Goal: Task Accomplishment & Management: Manage account settings

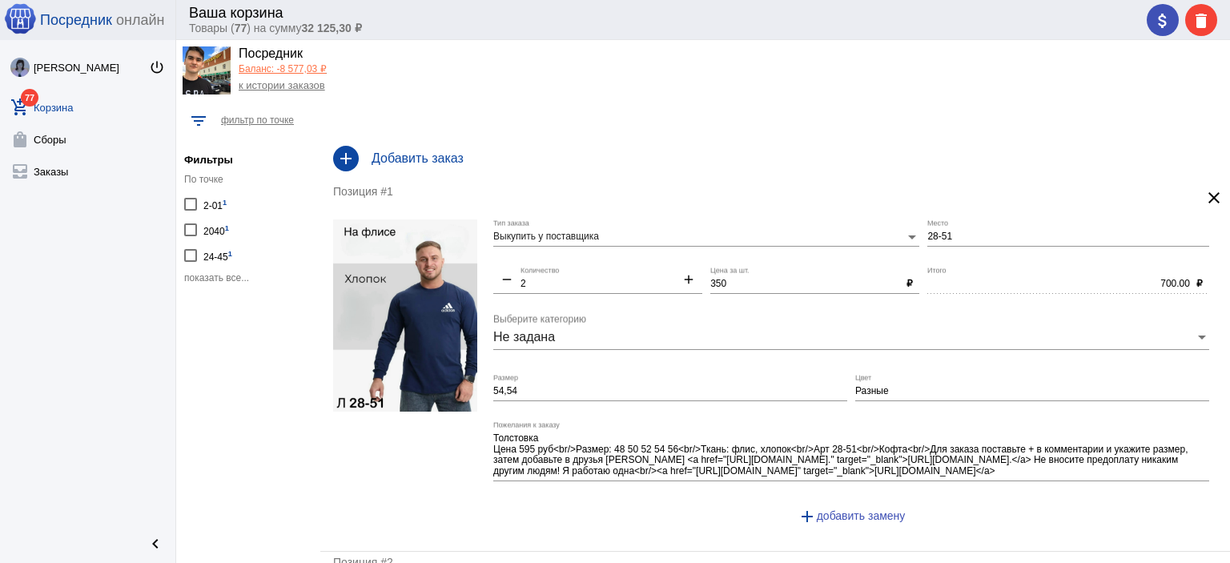
click at [215, 233] on div "2040 1" at bounding box center [216, 230] width 26 height 22
checkbox input "true"
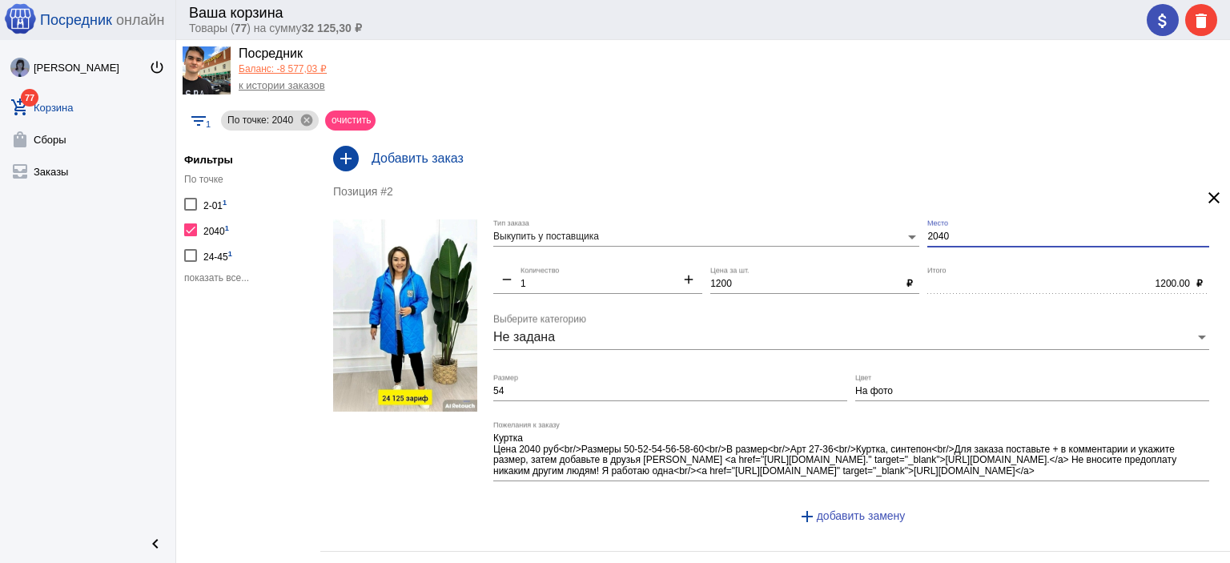
drag, startPoint x: 945, startPoint y: 235, endPoint x: 885, endPoint y: 230, distance: 59.4
click at [885, 230] on div "Выкупить у поставщика Тип заказа 2040 Место remove 1 Количество add 1200 Цена з…" at bounding box center [855, 378] width 724 height 319
type input "27-36"
click at [131, 282] on div "Юлия Орлова power_settings_new add_shopping_cart 77 Корзина shopping_bag Сборы …" at bounding box center [87, 281] width 175 height 483
click at [205, 275] on span "показать все..." at bounding box center [216, 277] width 65 height 11
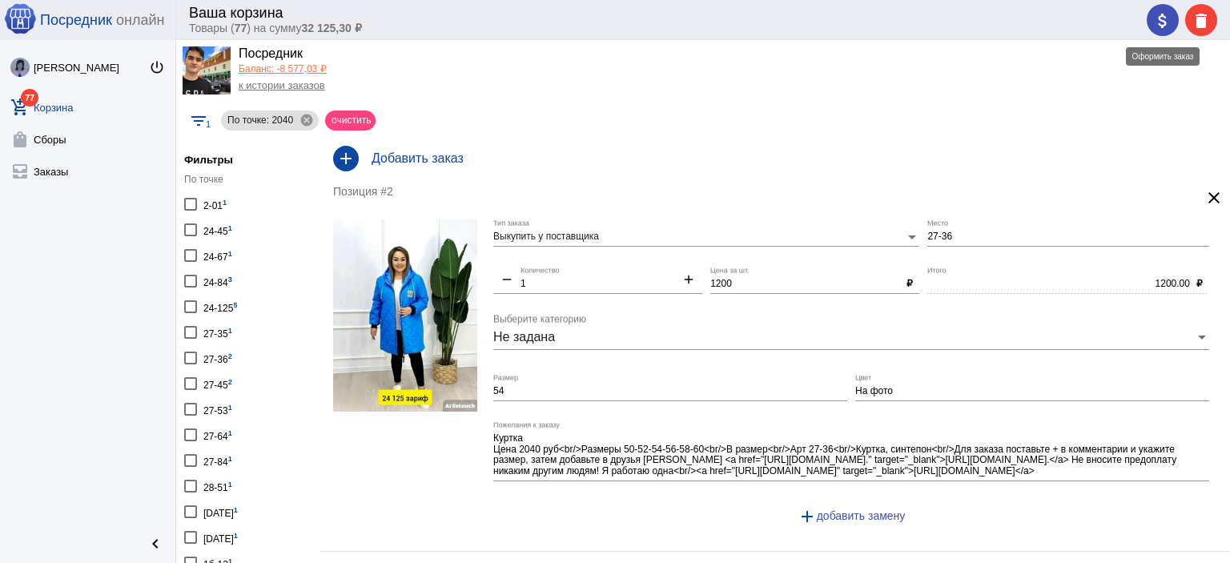
click at [1161, 21] on mat-icon "attach_money" at bounding box center [1162, 20] width 19 height 19
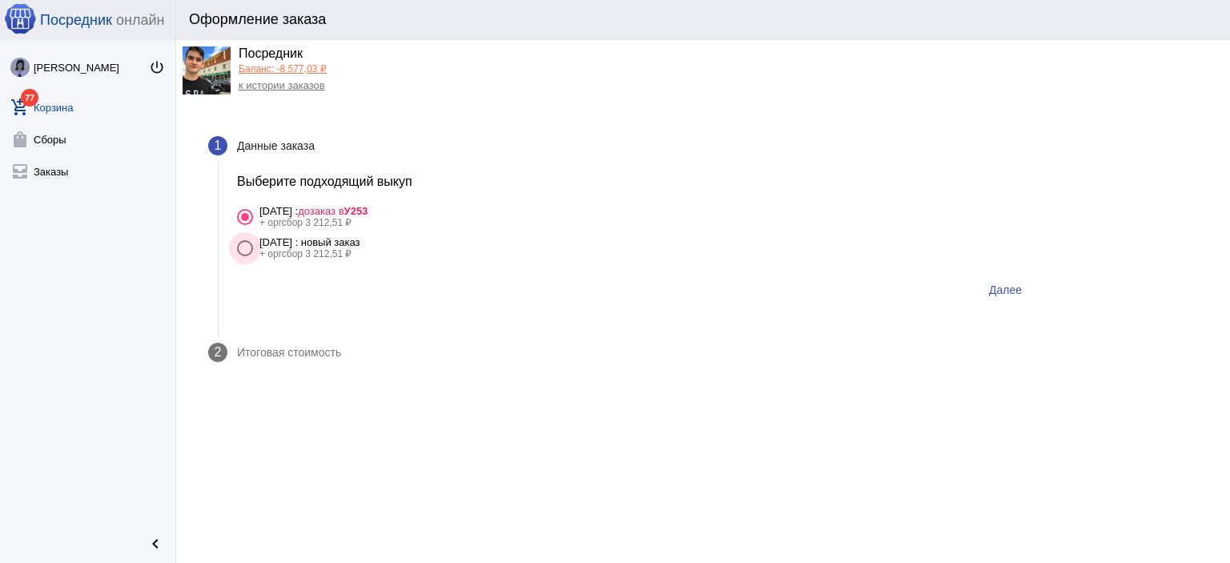
click at [360, 243] on div "30 сентября Вторник : новый заказ" at bounding box center [309, 242] width 101 height 12
click at [245, 256] on input "30 сентября Вторник : новый заказ + оргсбор 3 212,51 ₽" at bounding box center [244, 256] width 1 height 1
radio input "true"
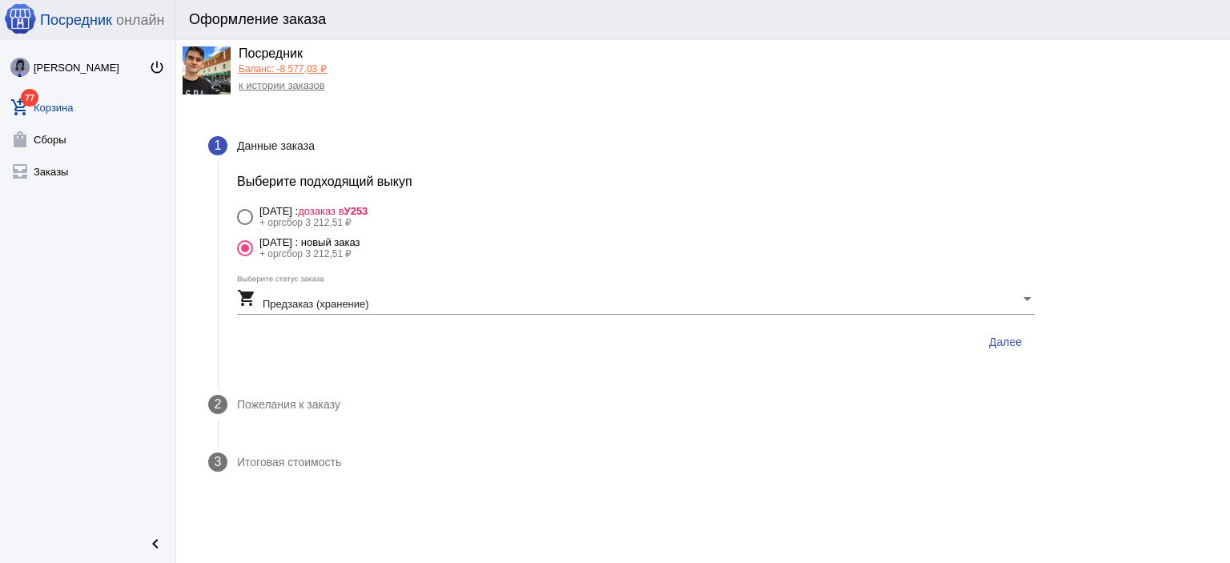
click at [996, 335] on span "Далее" at bounding box center [1005, 341] width 33 height 13
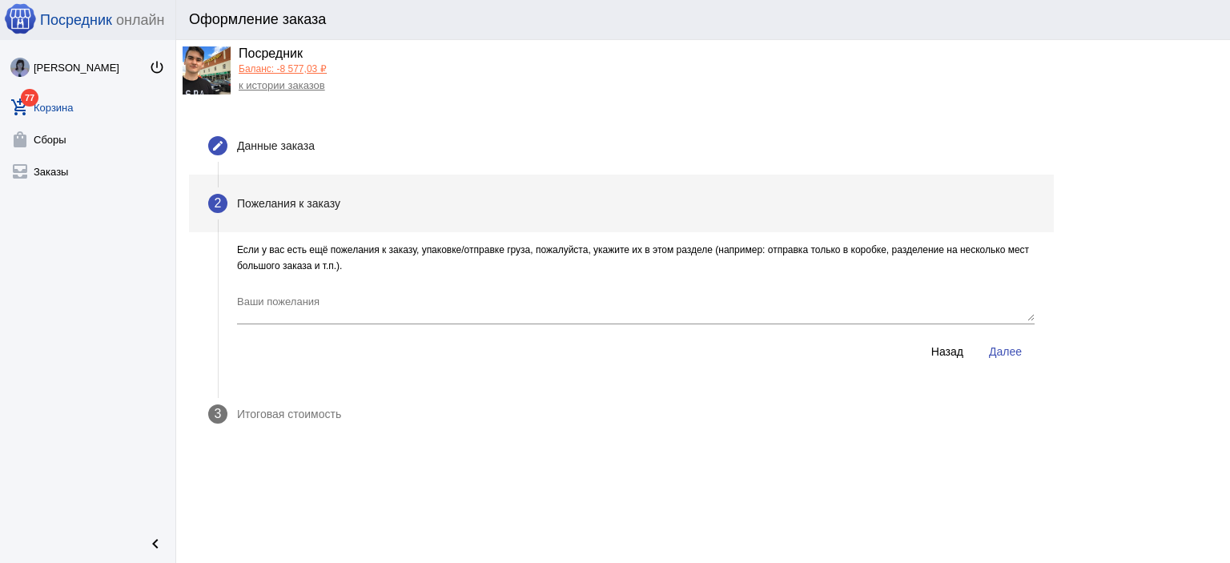
click at [995, 345] on span "Далее" at bounding box center [1005, 351] width 33 height 13
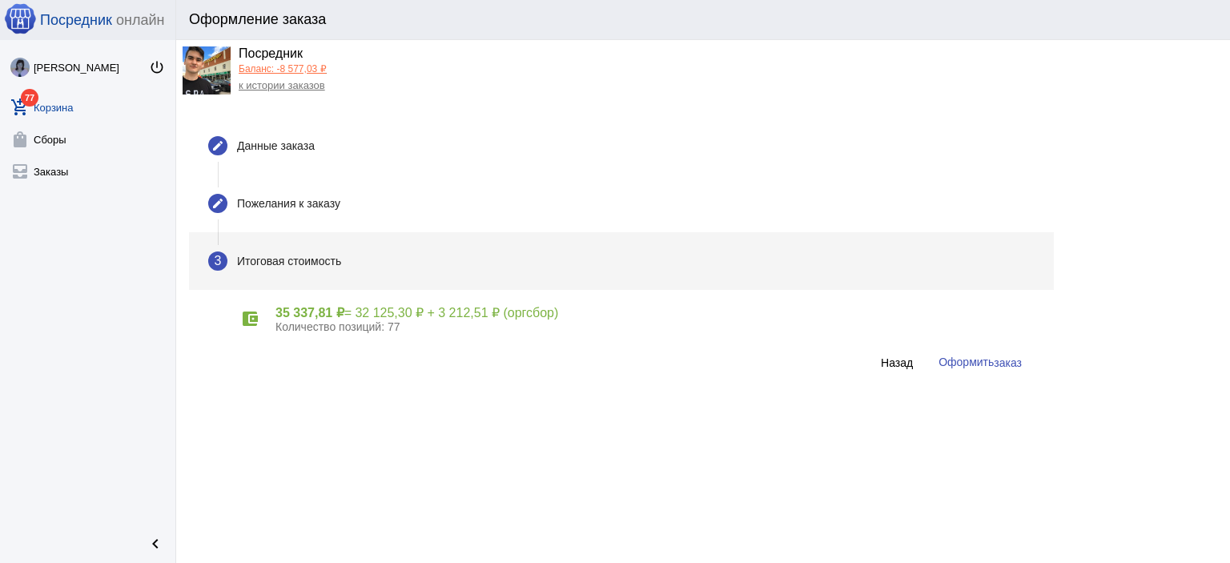
click at [978, 363] on span "Оформить заказ" at bounding box center [979, 361] width 83 height 13
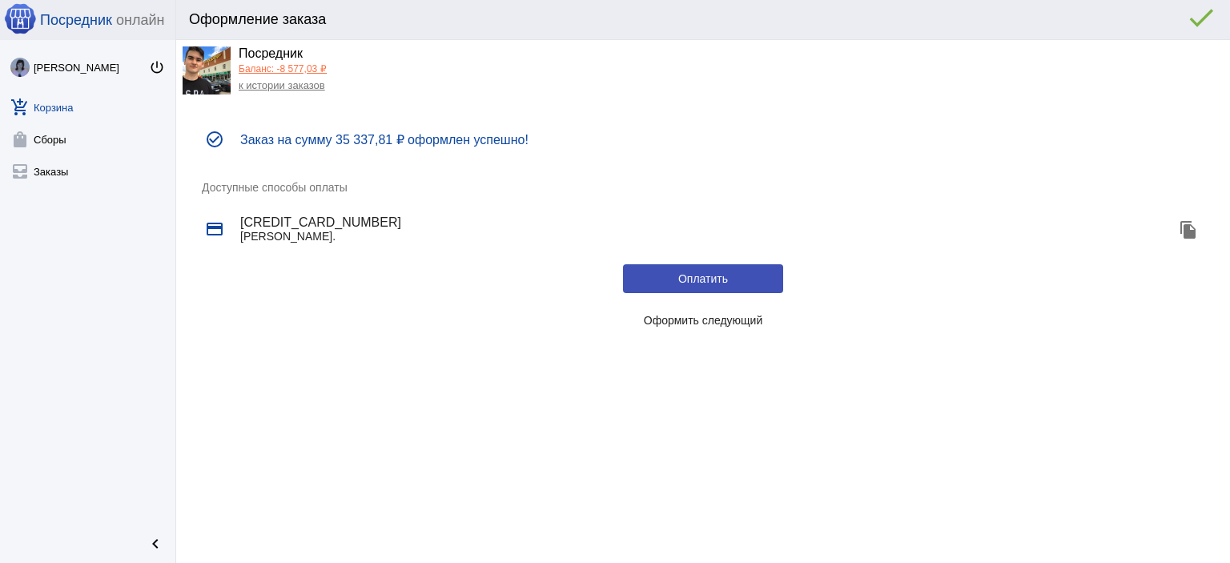
click at [663, 323] on span "Оформить следующий" at bounding box center [703, 320] width 119 height 13
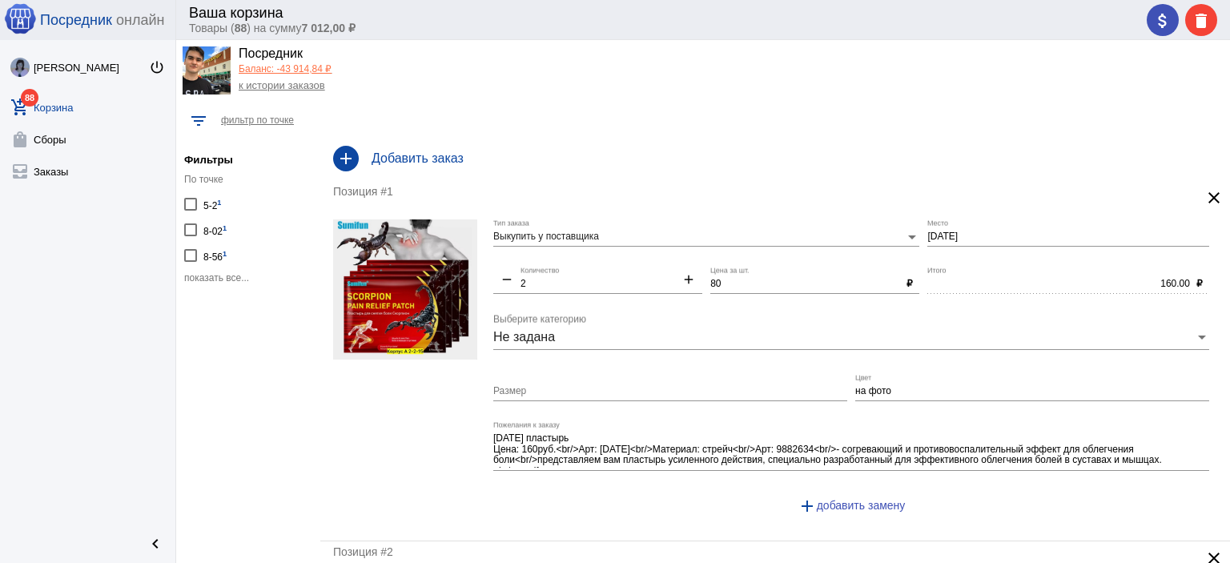
click at [215, 207] on div "5-2 1" at bounding box center [212, 204] width 18 height 22
checkbox input "true"
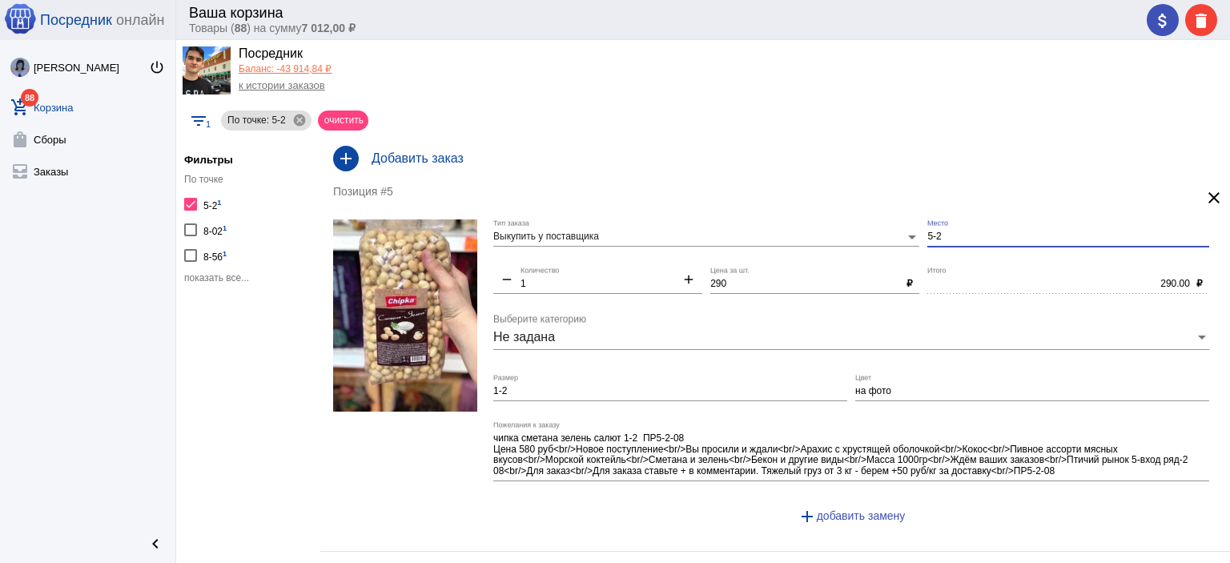
drag, startPoint x: 946, startPoint y: 239, endPoint x: 893, endPoint y: 227, distance: 53.6
click at [893, 227] on div "Выкупить у поставщика Тип заказа 5-2 Место remove 1 Количество add 290 Цена за …" at bounding box center [855, 378] width 724 height 319
type input "1-2"
click at [135, 239] on div "Юлия Орлова power_settings_new add_shopping_cart 88 Корзина shopping_bag Сборы …" at bounding box center [87, 281] width 175 height 483
click at [213, 273] on span "показать все..." at bounding box center [216, 277] width 65 height 11
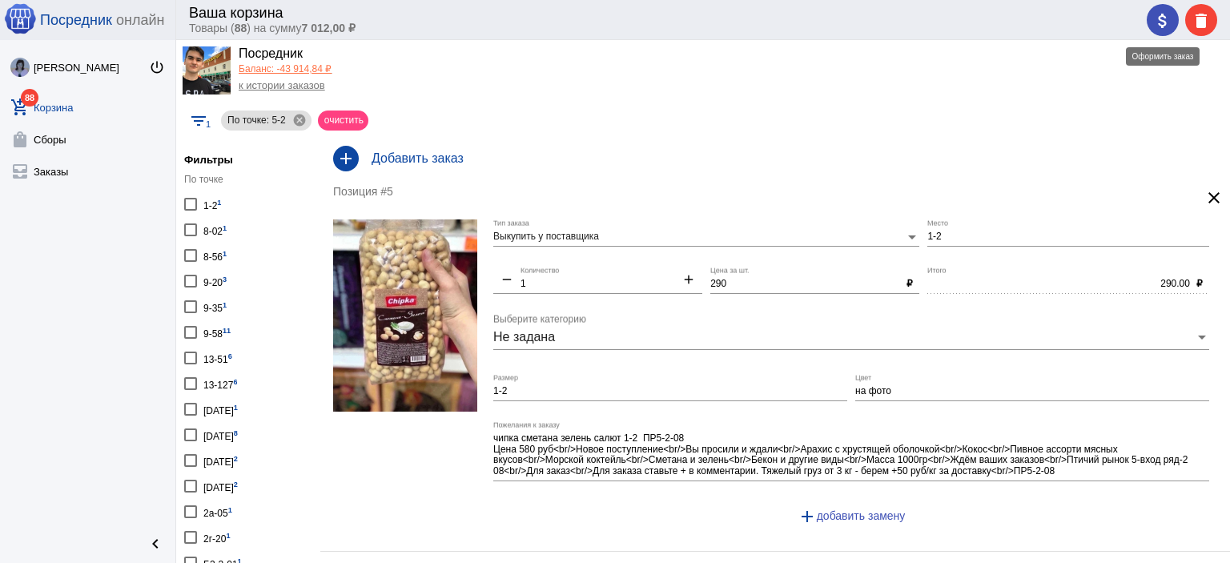
click at [1151, 26] on button "attach_money" at bounding box center [1162, 20] width 32 height 32
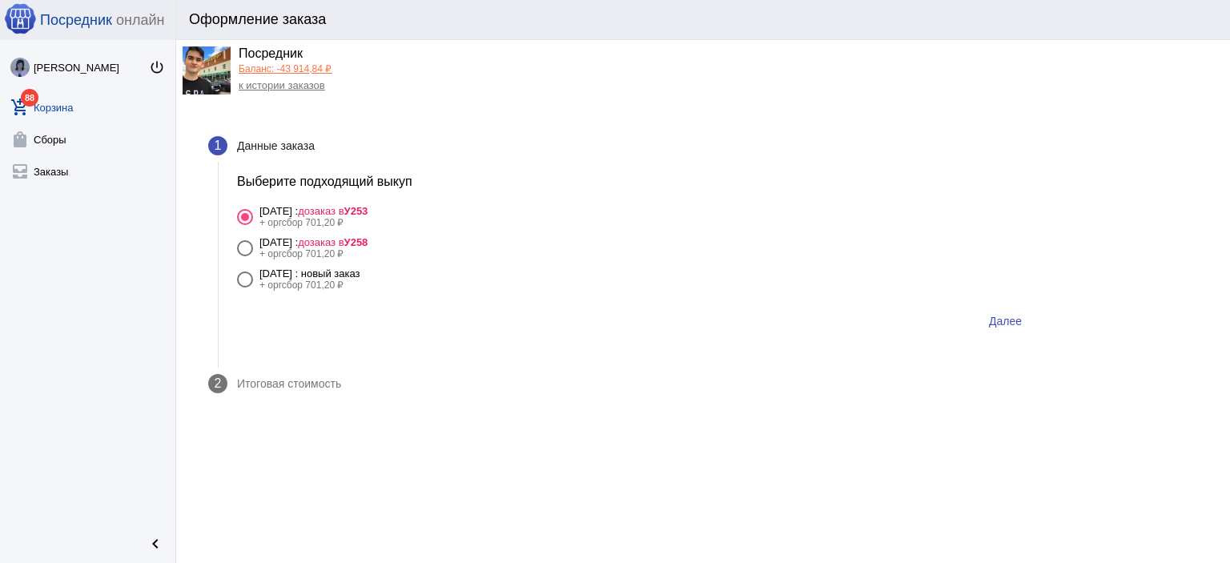
drag, startPoint x: 398, startPoint y: 268, endPoint x: 464, endPoint y: 272, distance: 65.8
click at [360, 268] on div "30 сентября Вторник : новый заказ" at bounding box center [309, 273] width 101 height 12
click at [245, 287] on input "30 сентября Вторник : новый заказ + оргсбор 701,20 ₽" at bounding box center [244, 287] width 1 height 1
radio input "true"
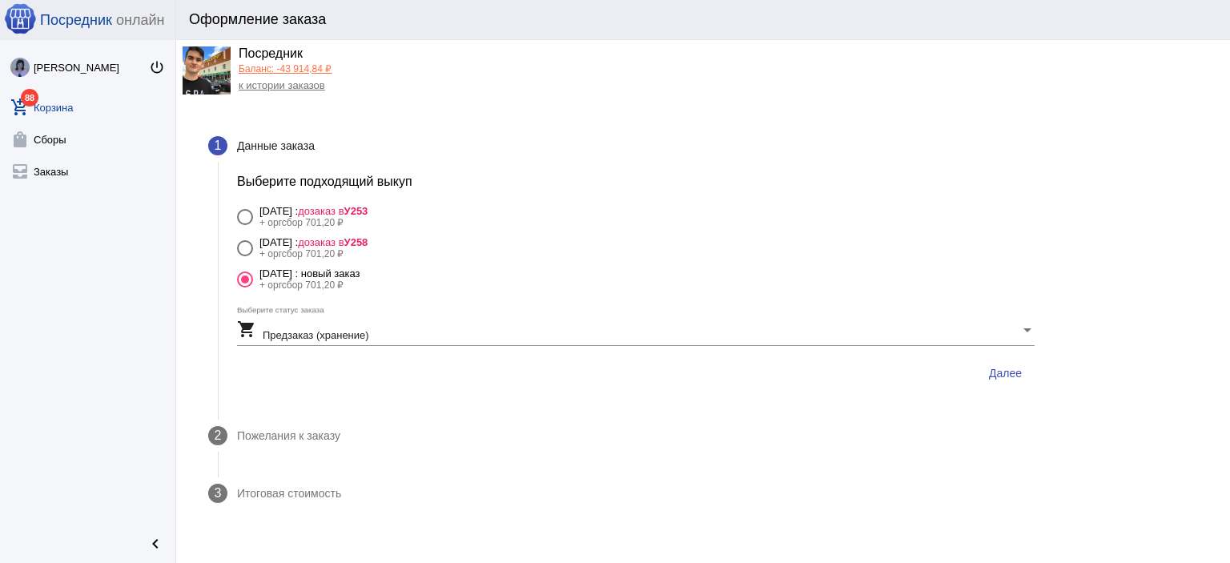
click at [1035, 372] on div "Выберите подходящий выкуп 30 сентября Вторник : дозаказ в У253 + оргсбор 701,20…" at bounding box center [636, 291] width 836 height 232
click at [1006, 375] on span "Далее" at bounding box center [1005, 373] width 33 height 13
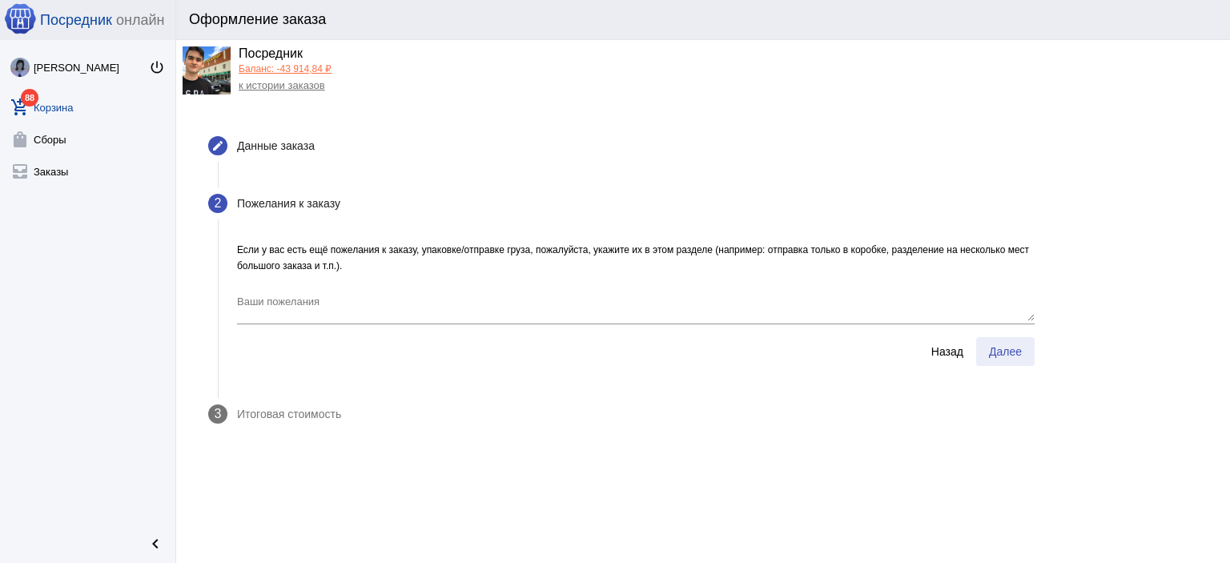
click at [1006, 351] on span "Далее" at bounding box center [1005, 351] width 33 height 13
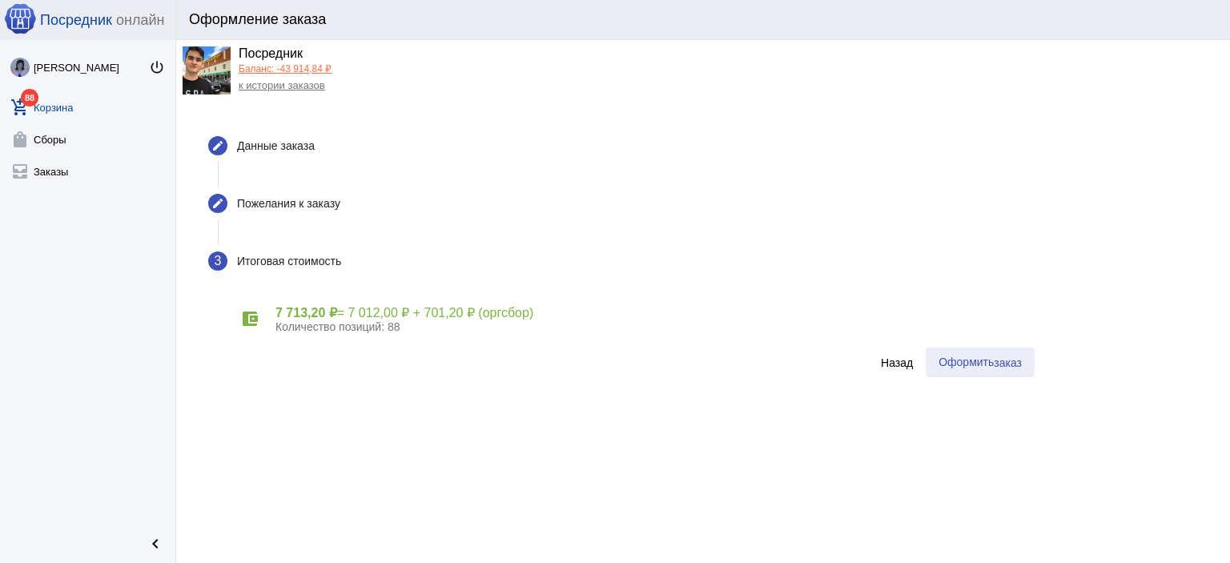
drag, startPoint x: 977, startPoint y: 363, endPoint x: 934, endPoint y: 363, distance: 43.2
click at [974, 363] on span "Оформить заказ" at bounding box center [979, 361] width 83 height 13
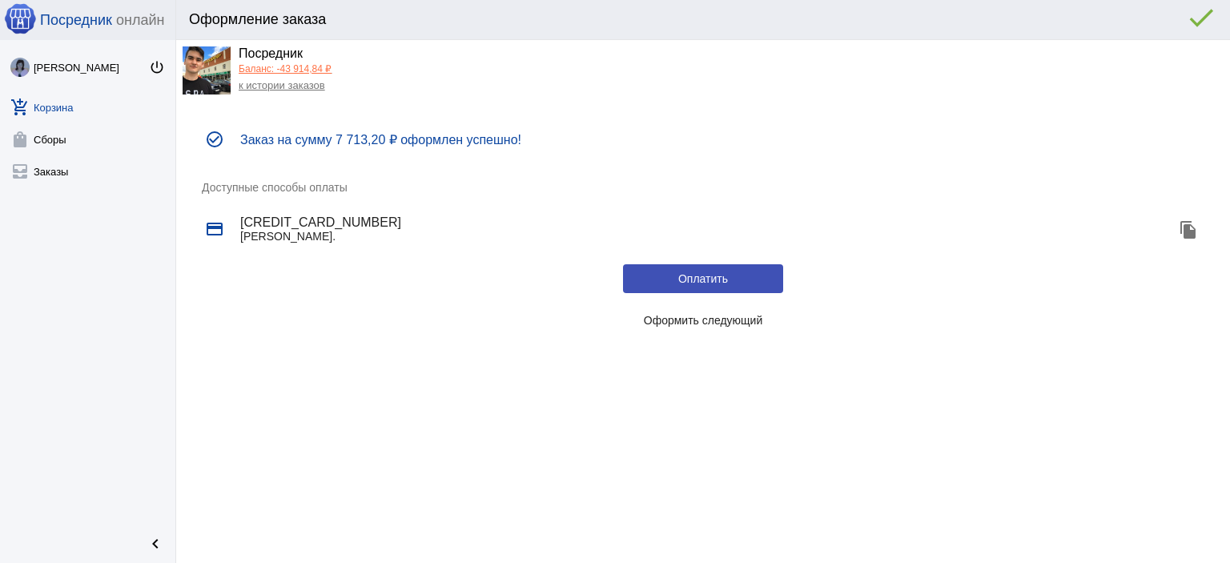
click at [303, 89] on link "к истории заказов" at bounding box center [282, 85] width 86 height 12
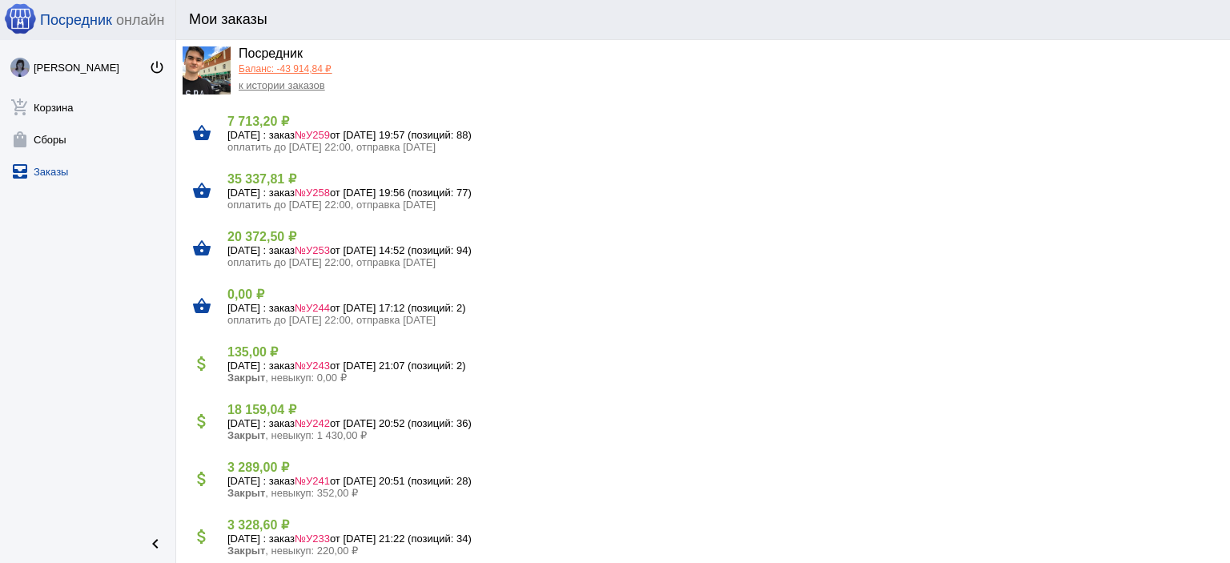
click at [282, 181] on h4 "35 337,81 ₽" at bounding box center [722, 178] width 990 height 15
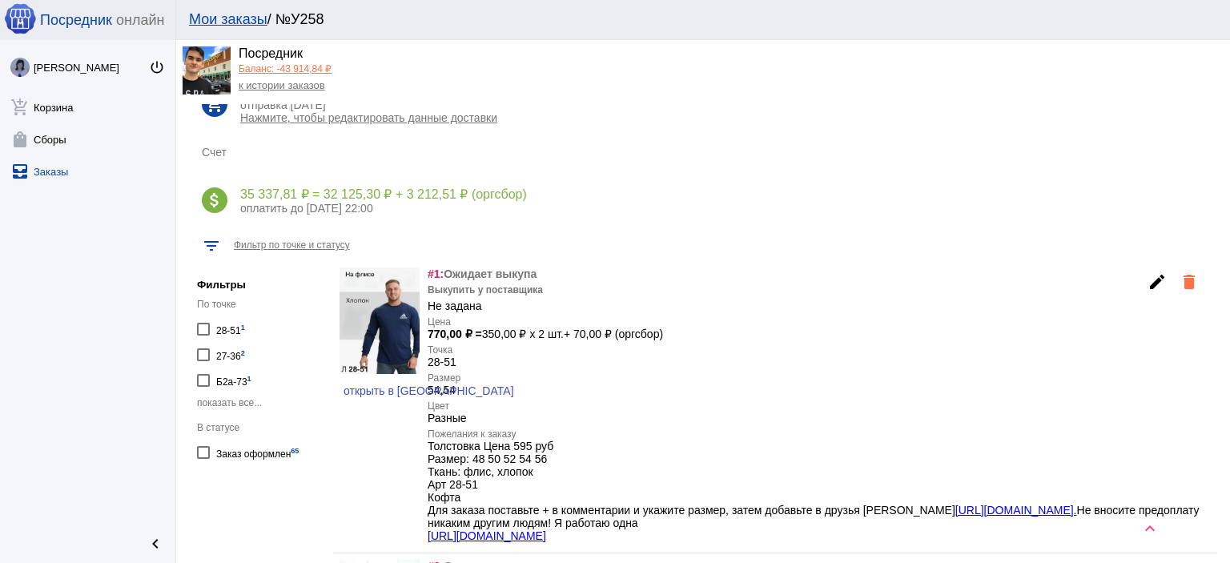
scroll to position [240, 0]
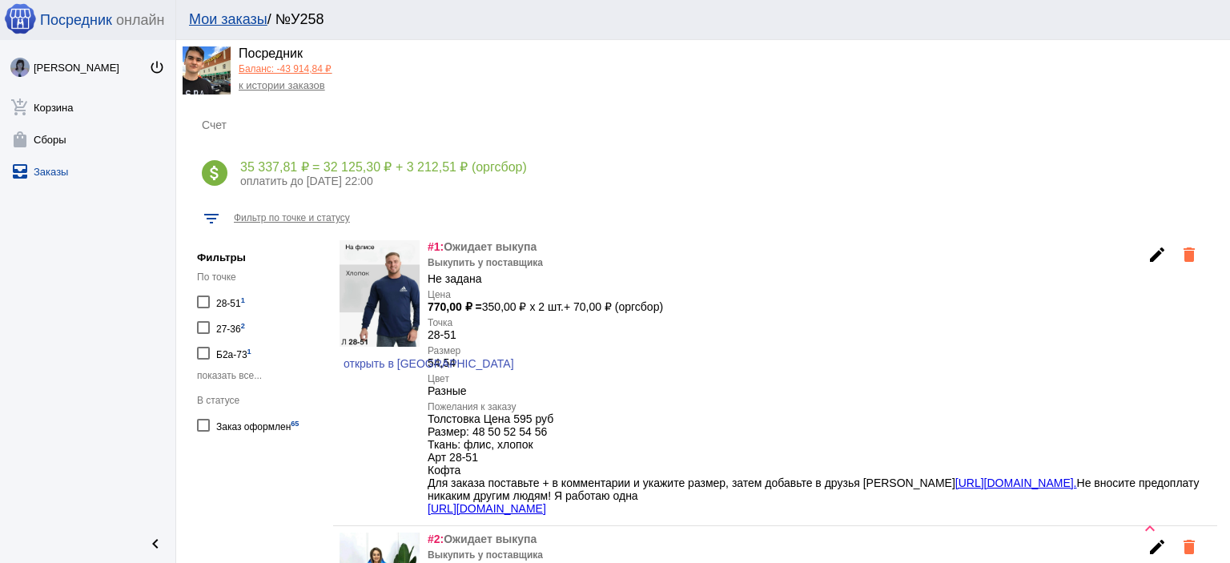
click at [244, 371] on span "показать все..." at bounding box center [229, 375] width 65 height 11
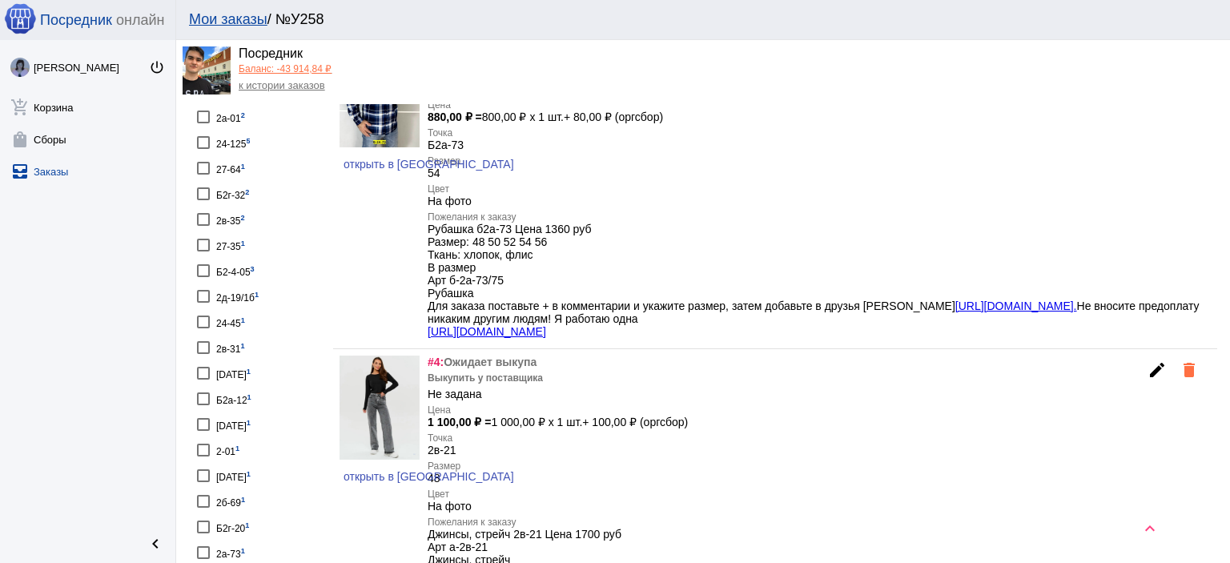
scroll to position [1041, 0]
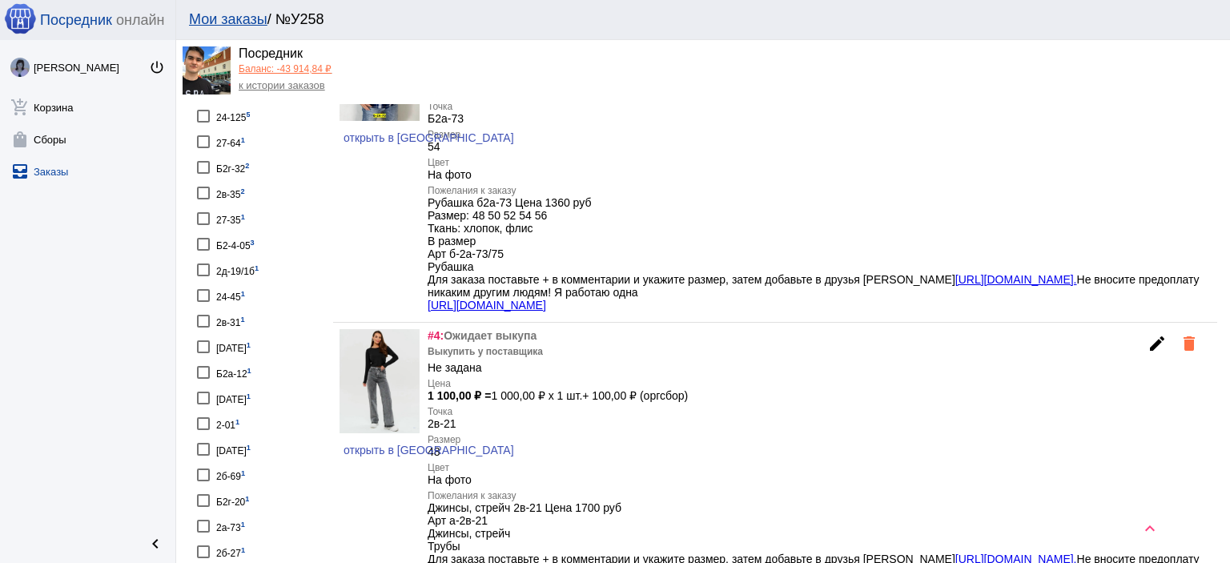
click at [231, 412] on div "2-01 1" at bounding box center [227, 423] width 23 height 22
checkbox input "true"
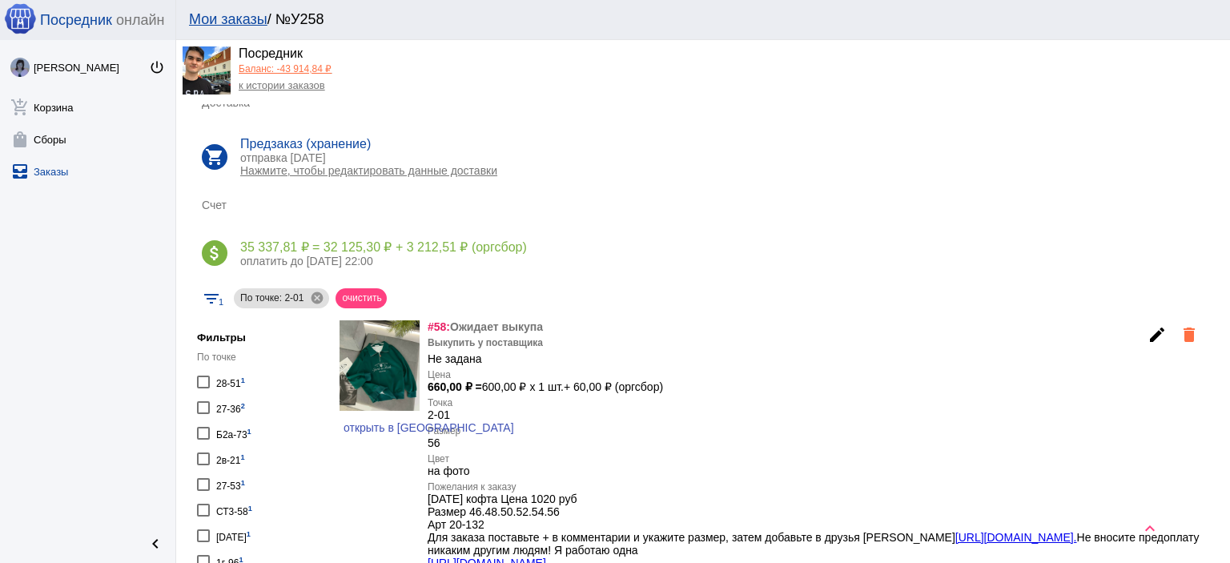
scroll to position [240, 0]
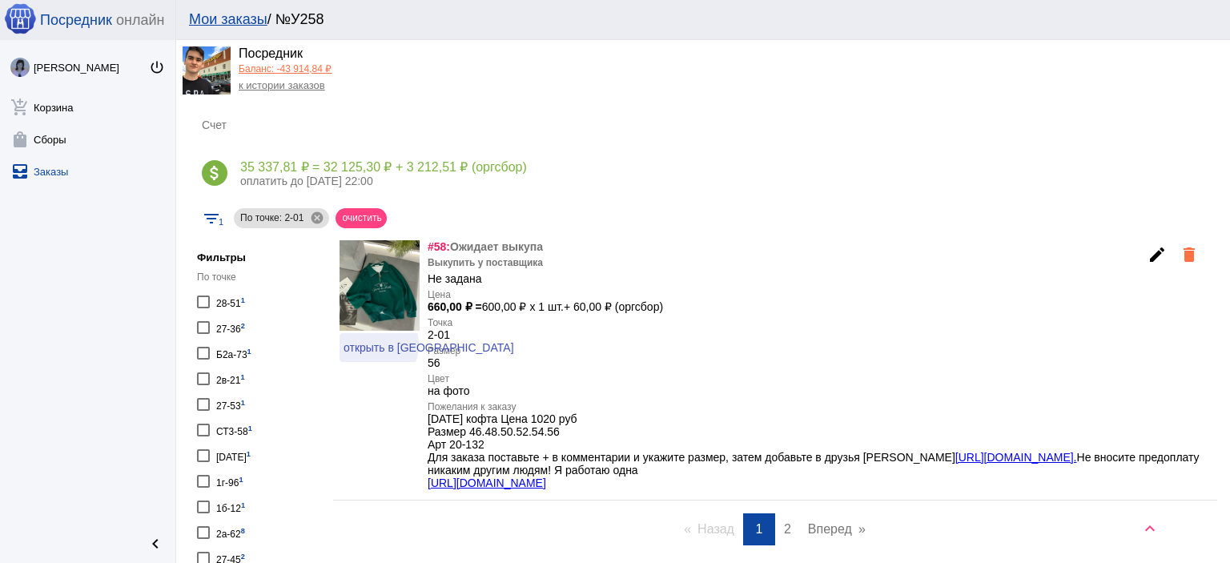
click at [371, 345] on span "открыть в VK" at bounding box center [428, 347] width 171 height 13
click at [1147, 260] on mat-icon "edit" at bounding box center [1156, 254] width 19 height 19
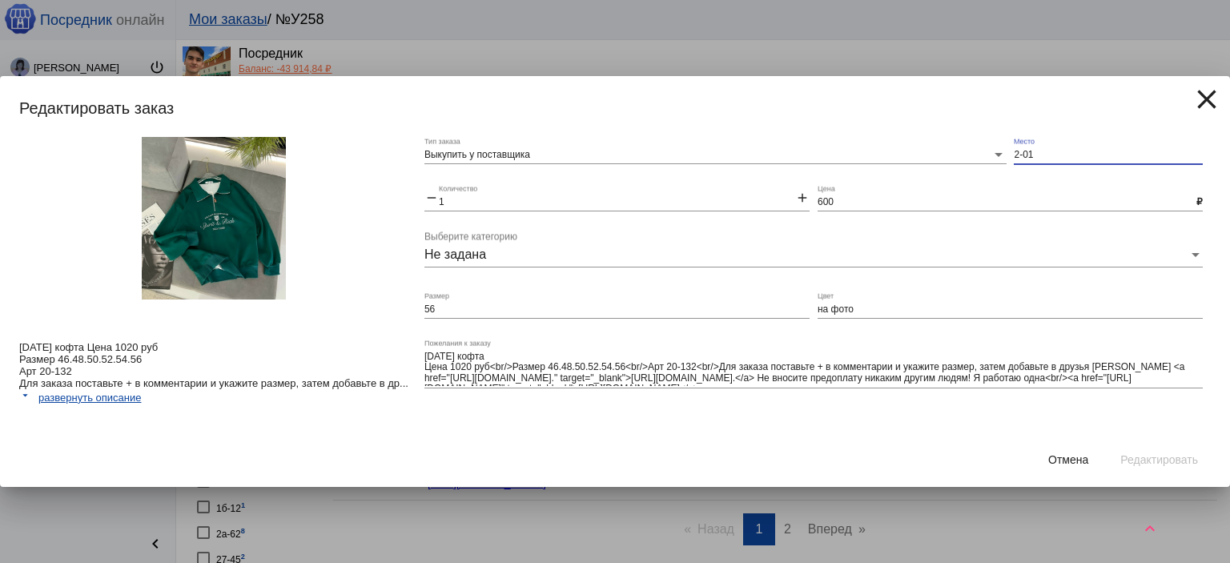
drag, startPoint x: 1045, startPoint y: 156, endPoint x: 988, endPoint y: 143, distance: 58.3
click at [989, 143] on div "Выкупить у поставщика Тип заказа 2-01 Место remove 1 Количество add 600 Цена ₽ …" at bounding box center [817, 284] width 786 height 295
type input "ст6-44"
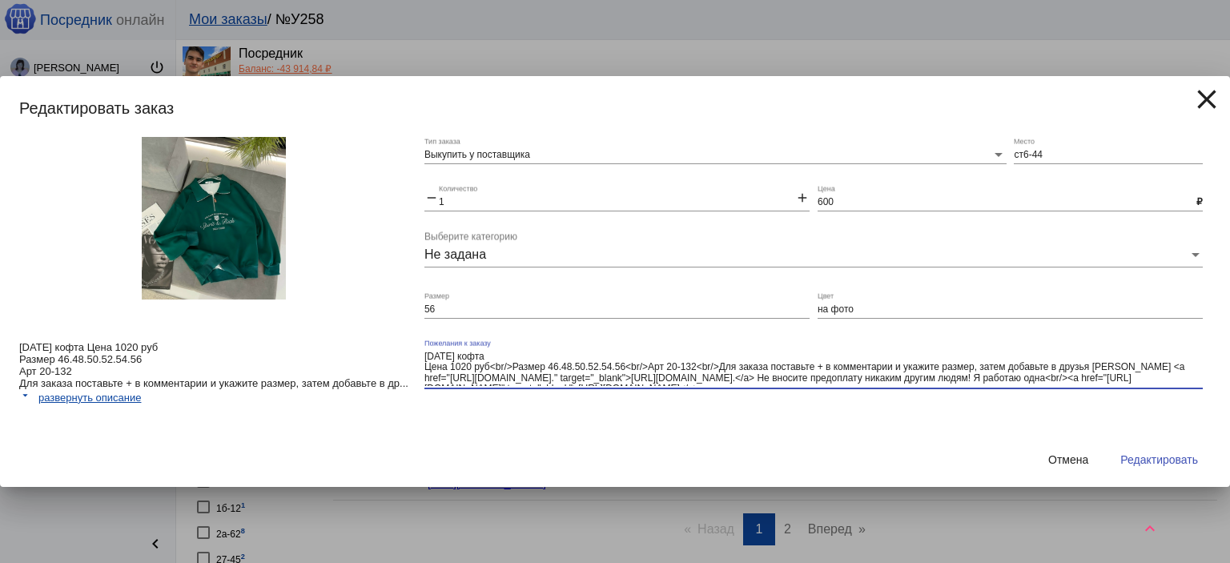
click at [850, 357] on textarea "2-01-32 кофта Цена 1020 руб<br/>Размер 46.48.50.52.54.56<br/>Арт 20-132<br/>Для…" at bounding box center [813, 368] width 778 height 36
click at [1166, 463] on span "Редактировать" at bounding box center [1159, 459] width 78 height 13
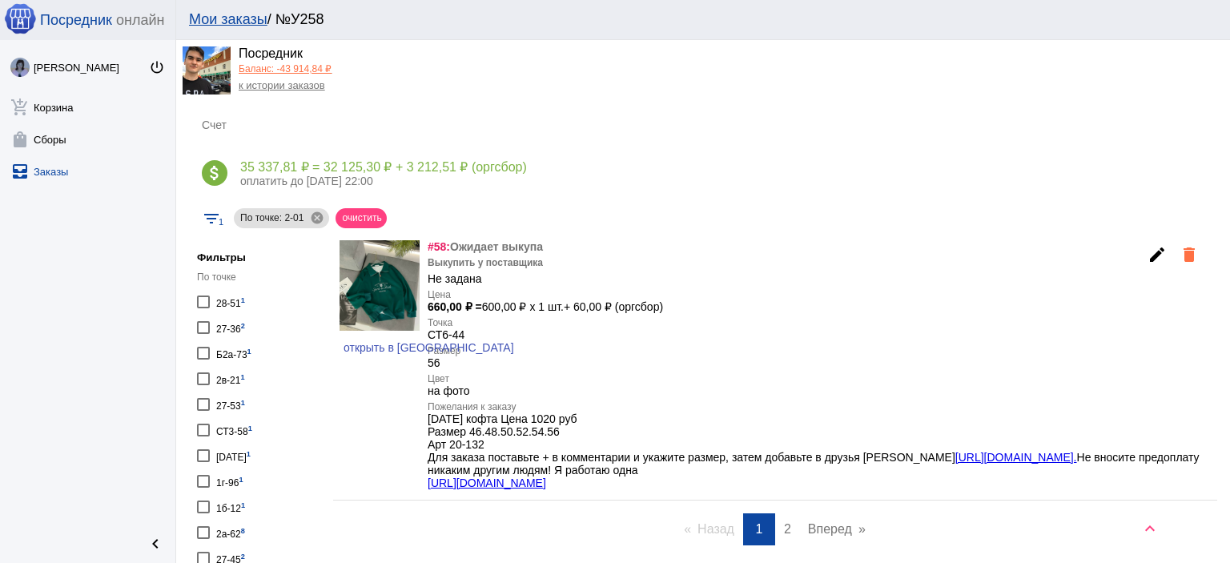
click at [323, 87] on link "к истории заказов" at bounding box center [282, 85] width 86 height 12
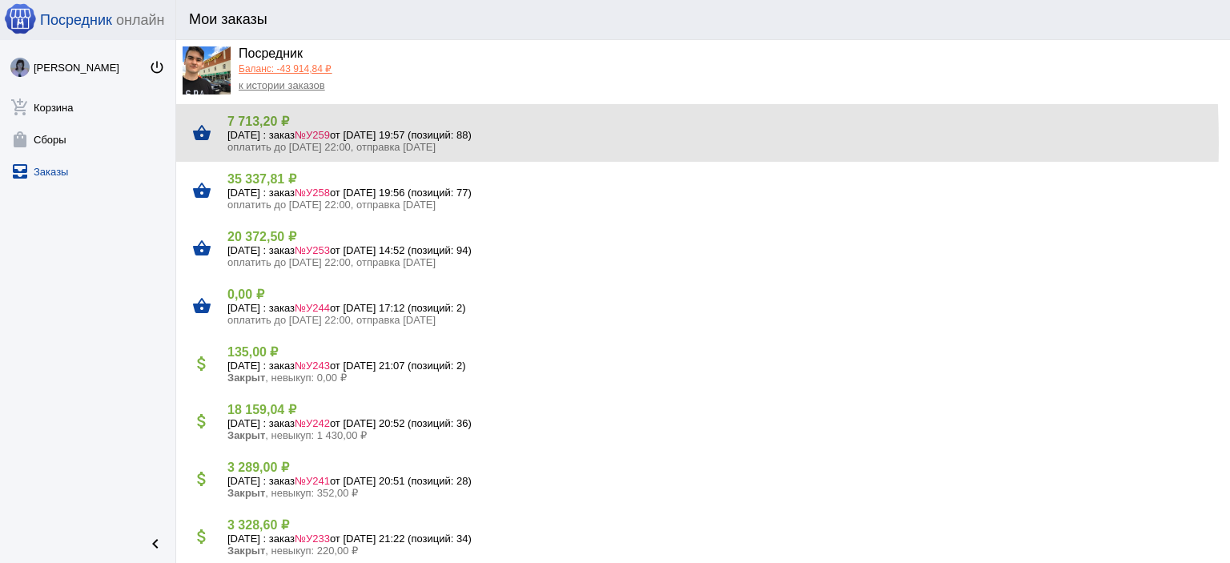
click at [379, 143] on span "оплатить до 29.09.2025 22:00, отправка 01.10.2025" at bounding box center [331, 147] width 208 height 12
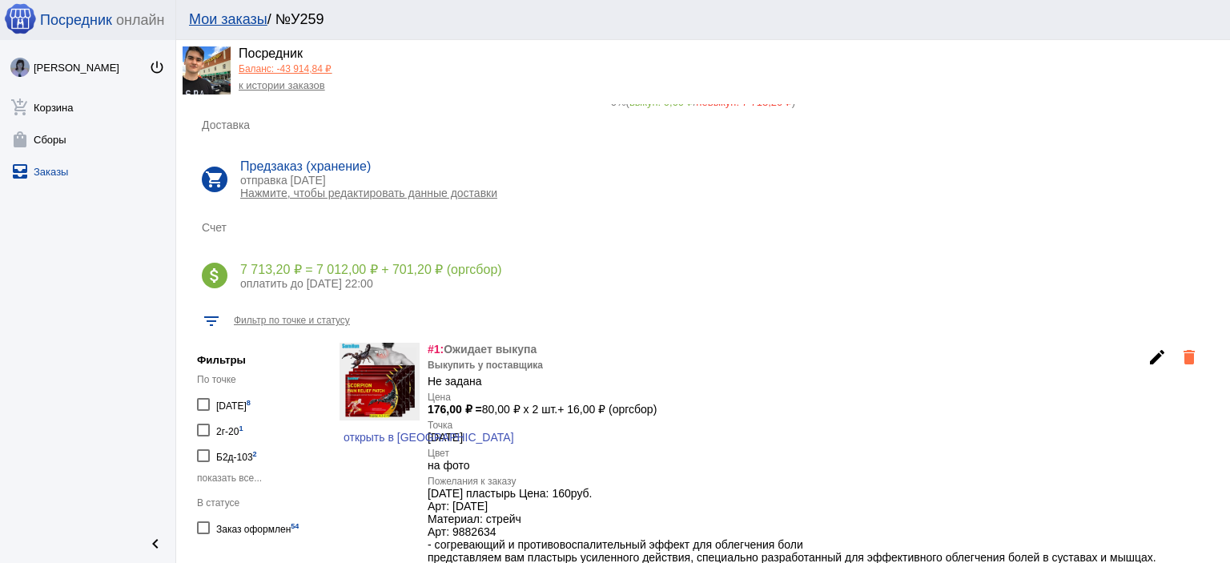
scroll to position [240, 0]
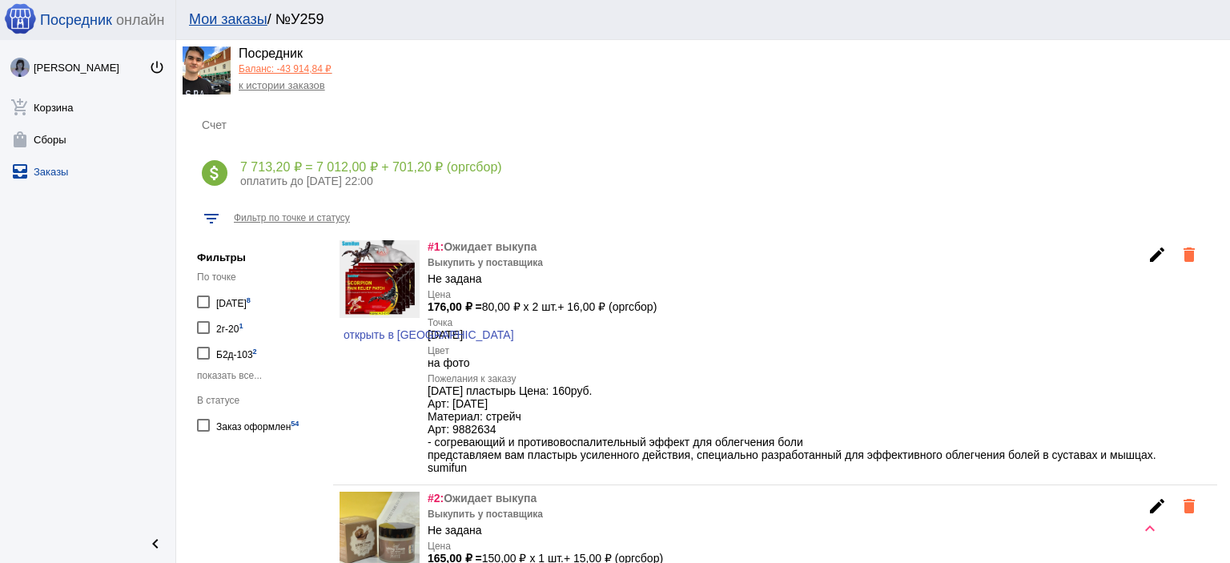
click at [240, 370] on span "показать все..." at bounding box center [229, 375] width 65 height 11
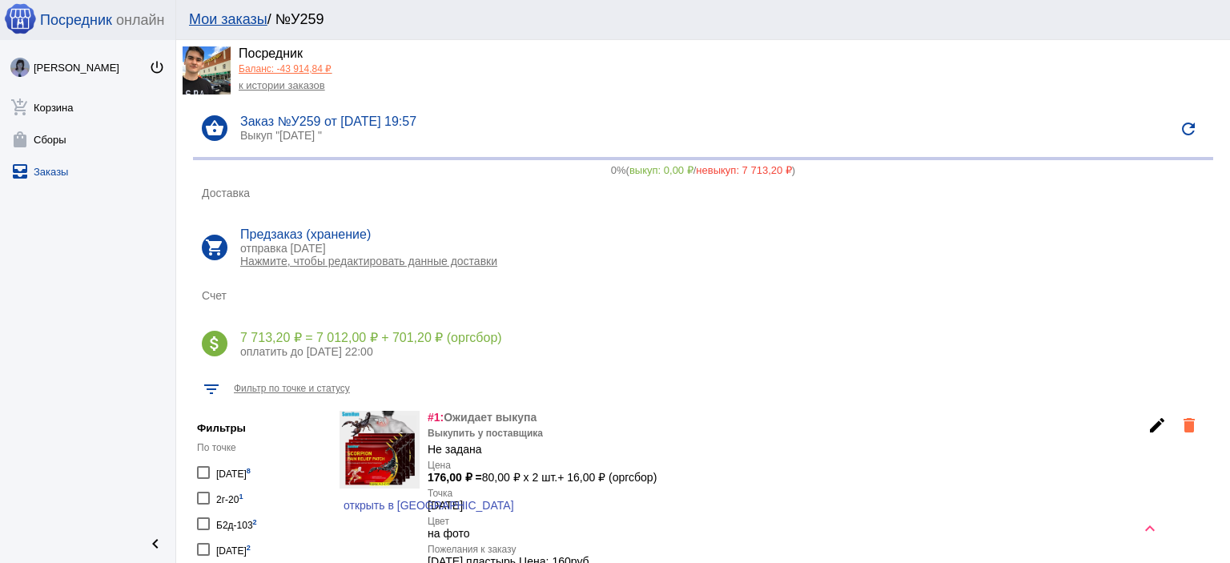
scroll to position [0, 0]
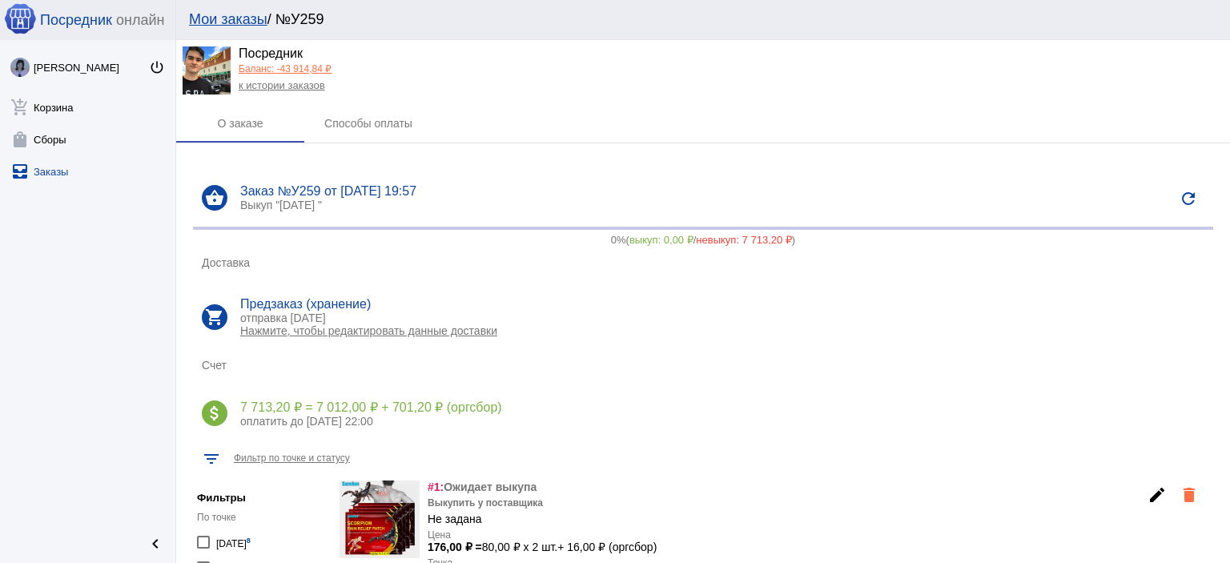
click at [289, 86] on link "к истории заказов" at bounding box center [282, 85] width 86 height 12
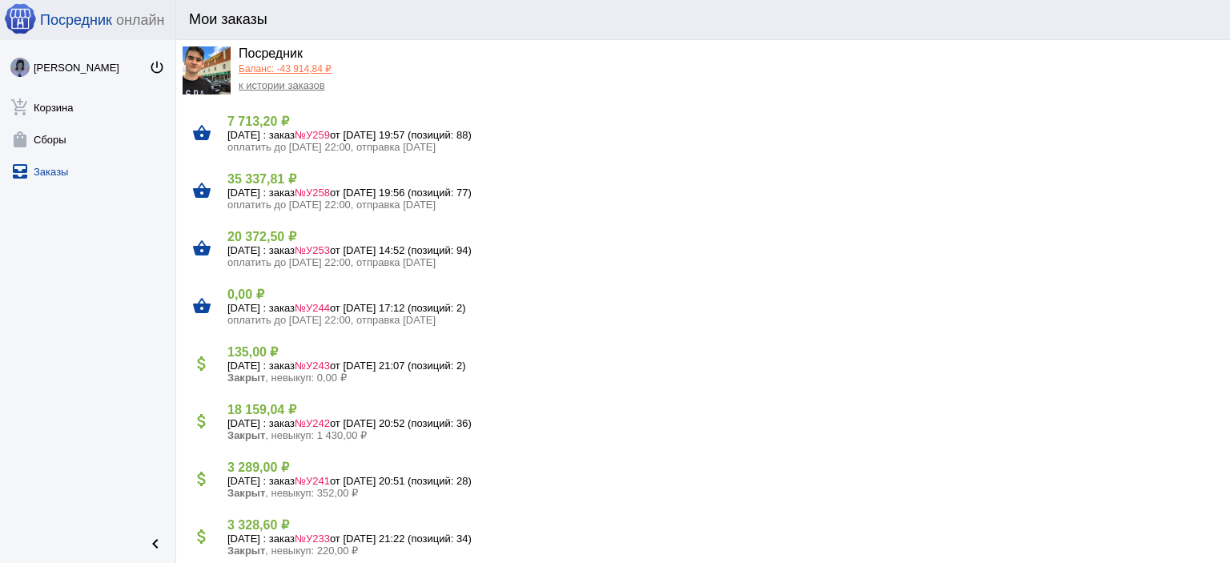
click at [265, 262] on span "оплатить до 29.09.2025 22:00, отправка 01.10.2025" at bounding box center [331, 262] width 208 height 12
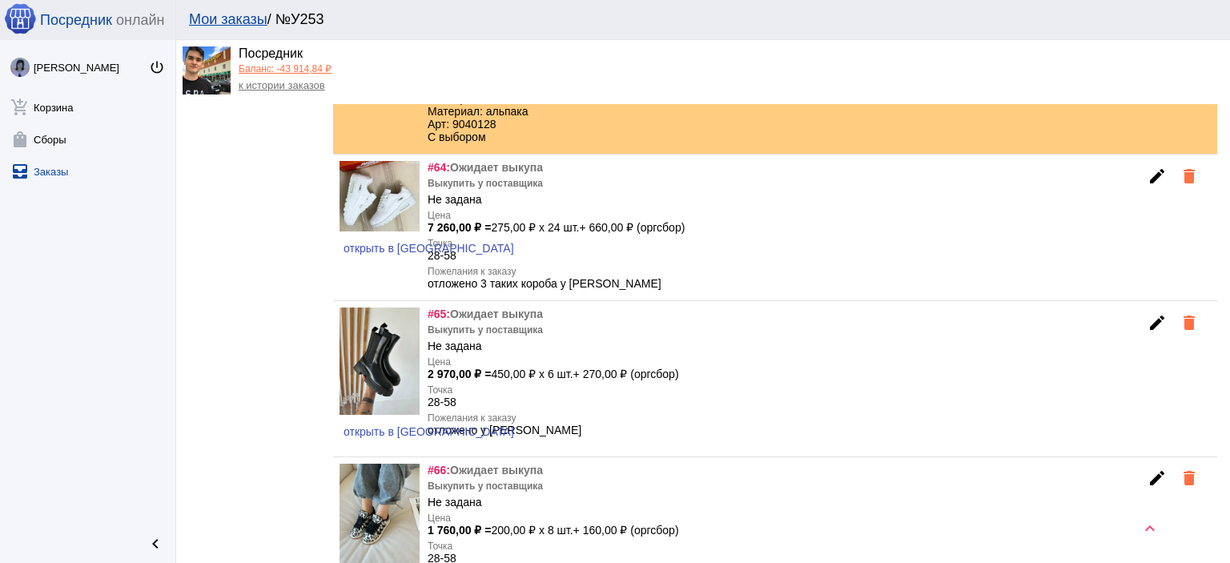
scroll to position [5737, 0]
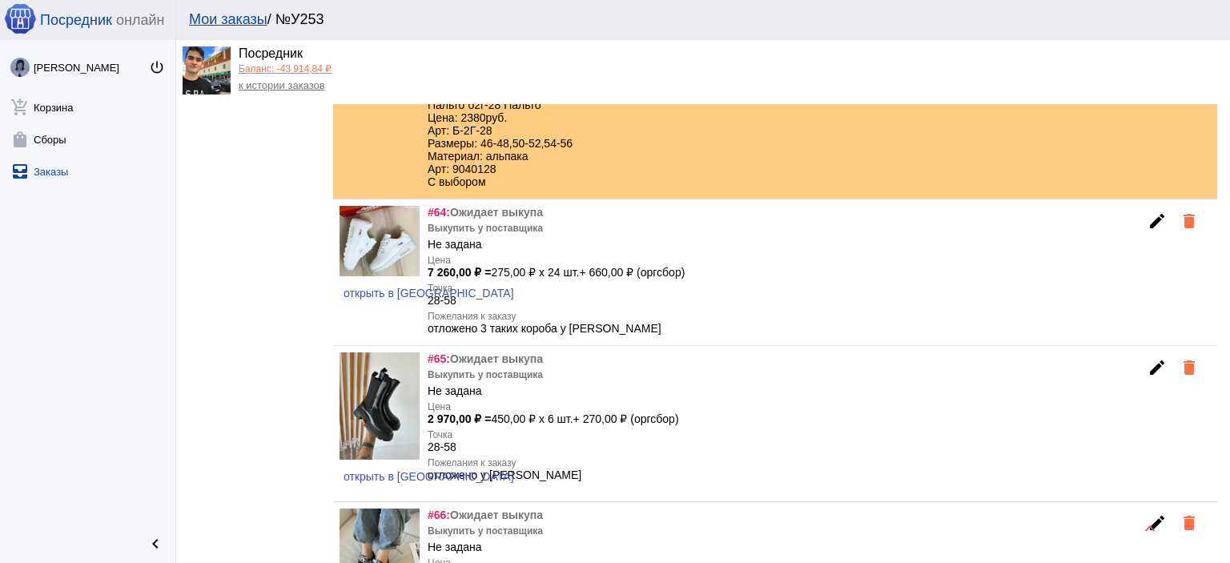
click at [1147, 231] on mat-icon "edit" at bounding box center [1156, 220] width 19 height 19
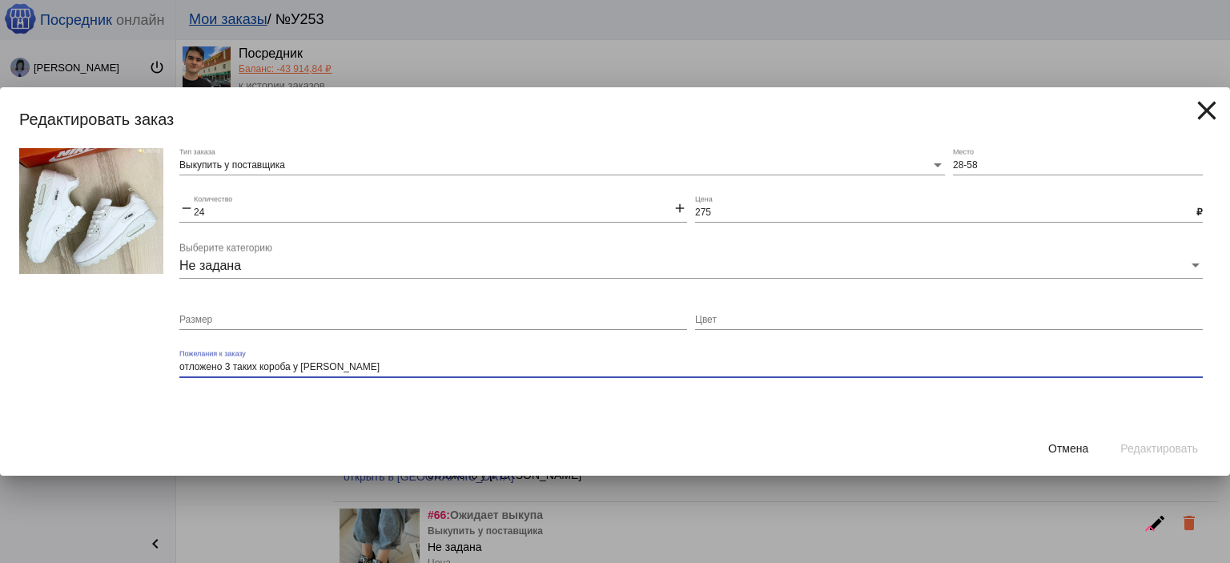
click at [231, 367] on textarea "отложено 3 таких короба у Сулеймана" at bounding box center [690, 367] width 1023 height 14
type textarea "отложено 4 таких короба у Сулеймана"
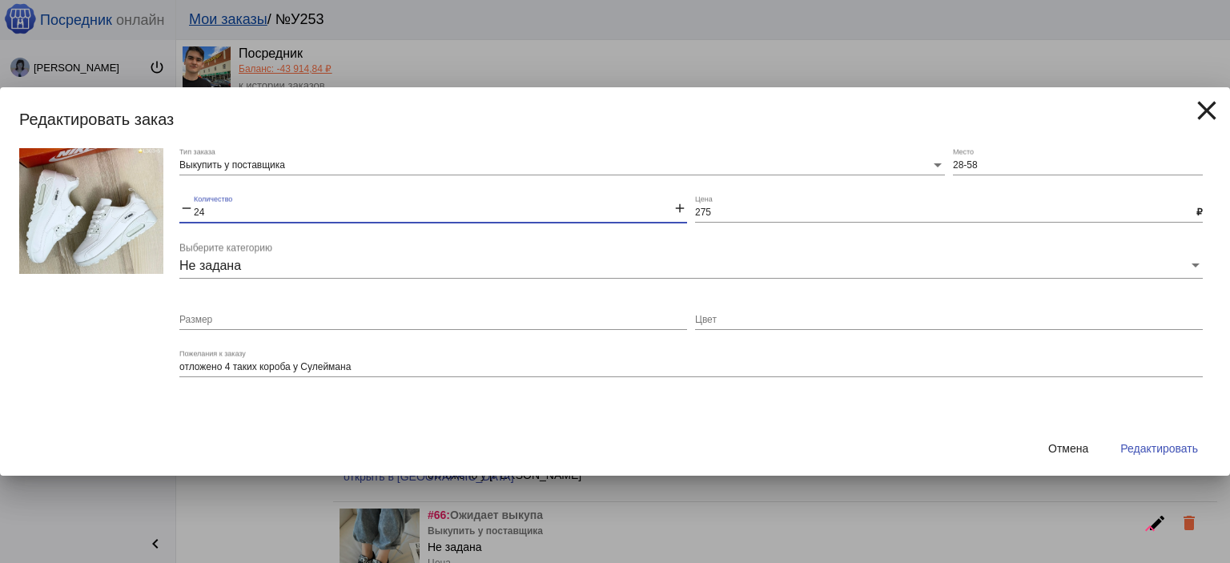
drag, startPoint x: 219, startPoint y: 211, endPoint x: 180, endPoint y: 209, distance: 39.3
click at [180, 209] on div "remove 24 Количество add" at bounding box center [433, 208] width 508 height 27
type input "32"
drag, startPoint x: 133, startPoint y: 326, endPoint x: 425, endPoint y: 377, distance: 296.7
click at [133, 326] on div at bounding box center [91, 285] width 144 height 274
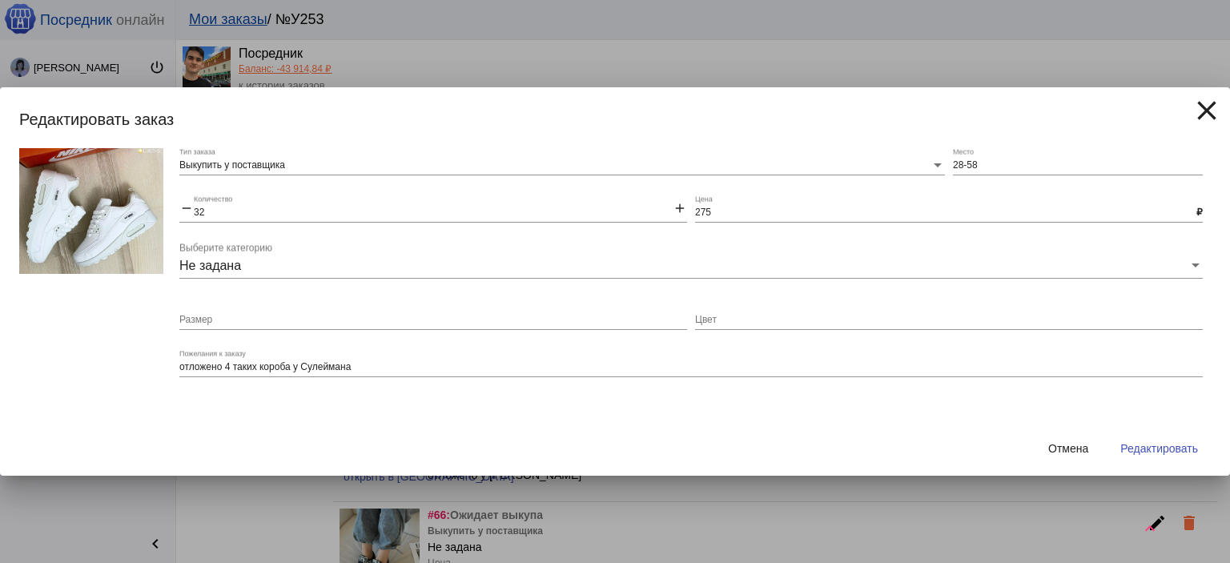
click at [1139, 448] on span "Редактировать" at bounding box center [1159, 448] width 78 height 13
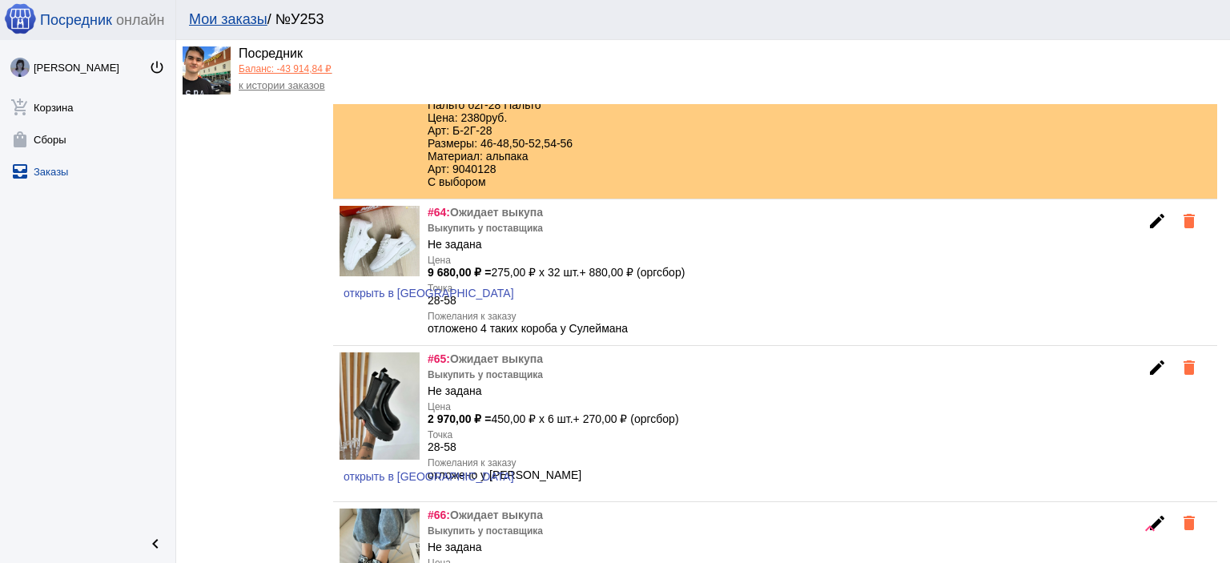
scroll to position [0, 0]
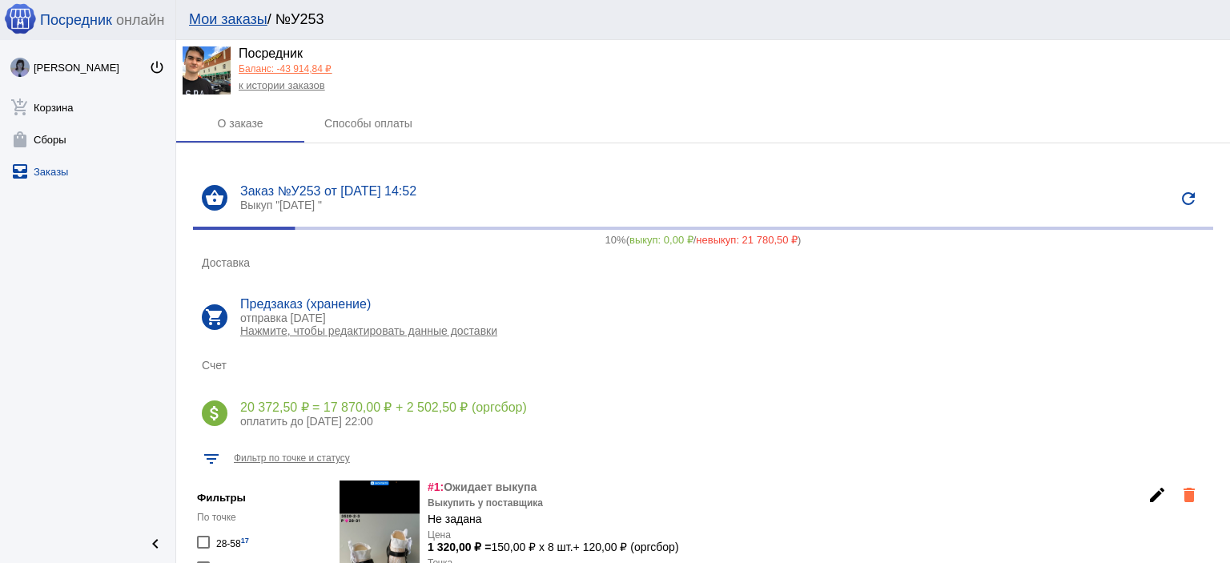
click at [297, 86] on link "к истории заказов" at bounding box center [282, 85] width 86 height 12
